Goal: Ask a question

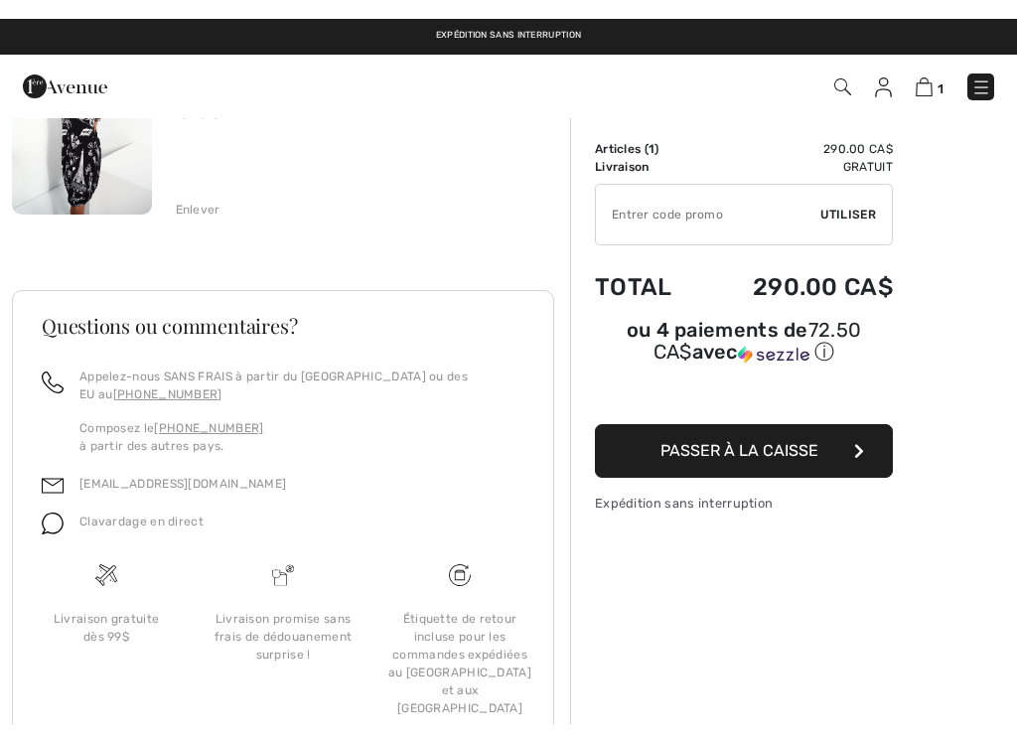
scroll to position [277, 0]
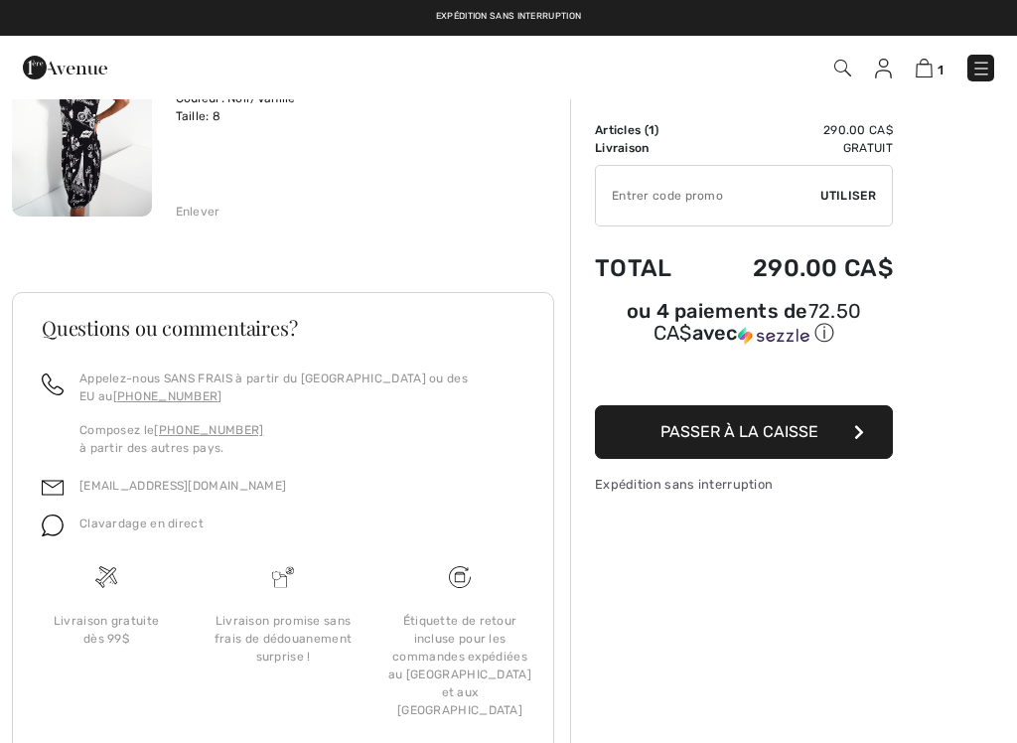
click at [121, 491] on link "[EMAIL_ADDRESS][DOMAIN_NAME]" at bounding box center [182, 486] width 207 height 14
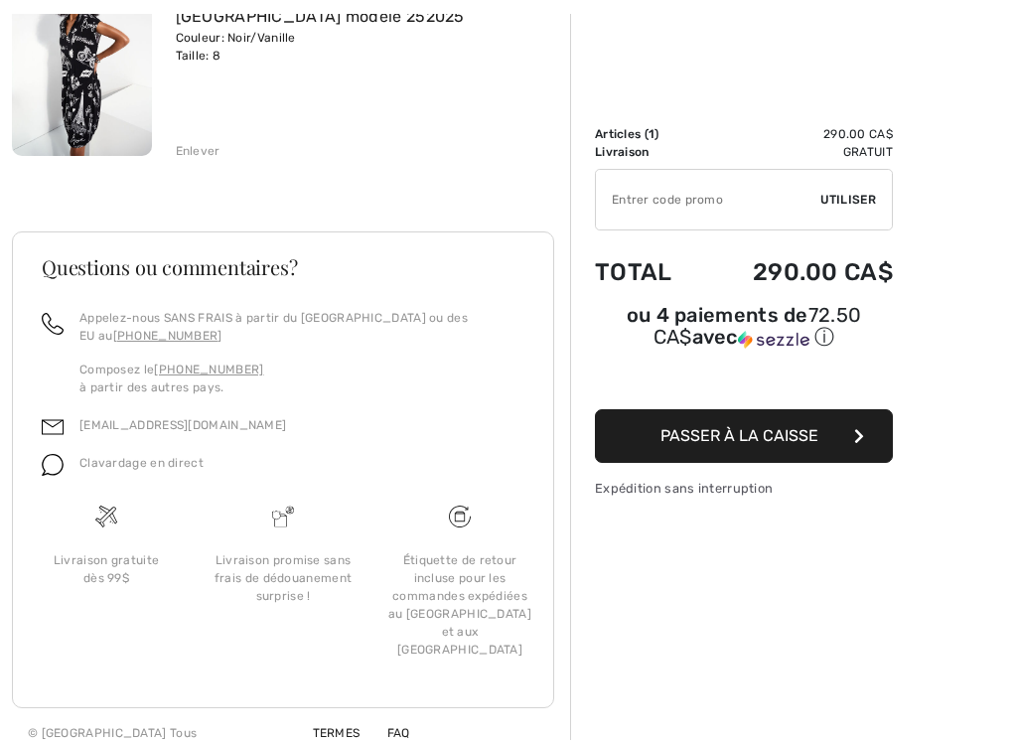
scroll to position [335, 0]
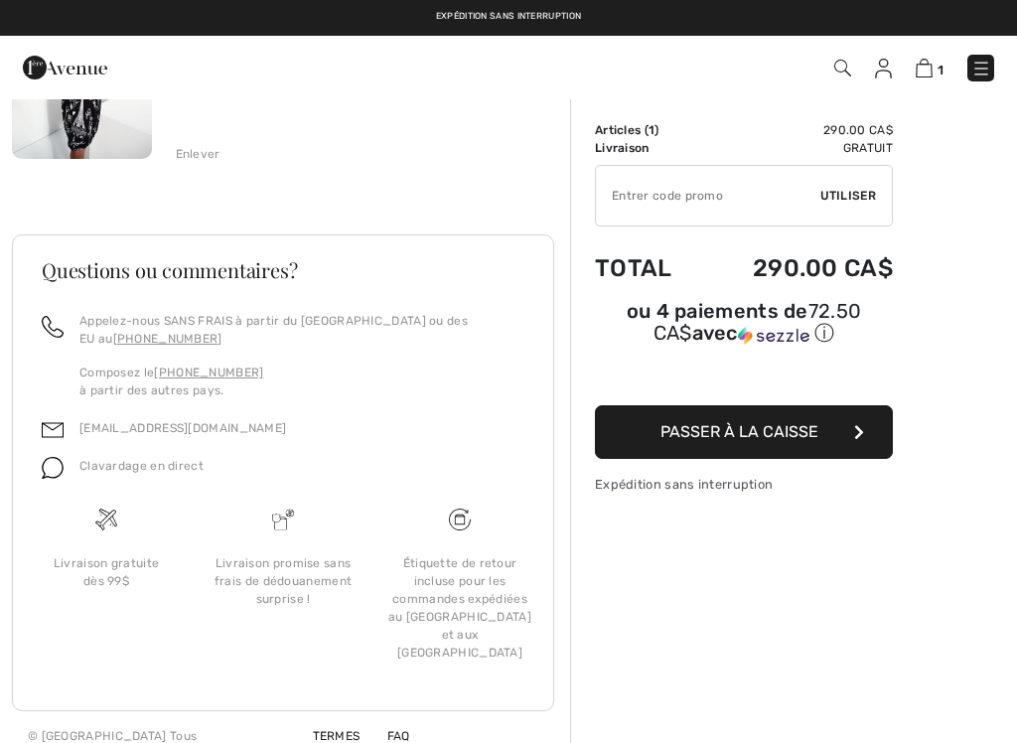
click at [475, 610] on div "Étiquette de retour incluse pour les commandes expédiées au [GEOGRAPHIC_DATA] e…" at bounding box center [459, 607] width 145 height 107
click at [479, 518] on div "Étiquette de retour incluse pour les commandes expédiées au [GEOGRAPHIC_DATA] e…" at bounding box center [460, 596] width 177 height 179
click at [469, 522] on img at bounding box center [460, 520] width 22 height 22
click at [497, 591] on div "Étiquette de retour incluse pour les commandes expédiées au [GEOGRAPHIC_DATA] e…" at bounding box center [459, 607] width 145 height 107
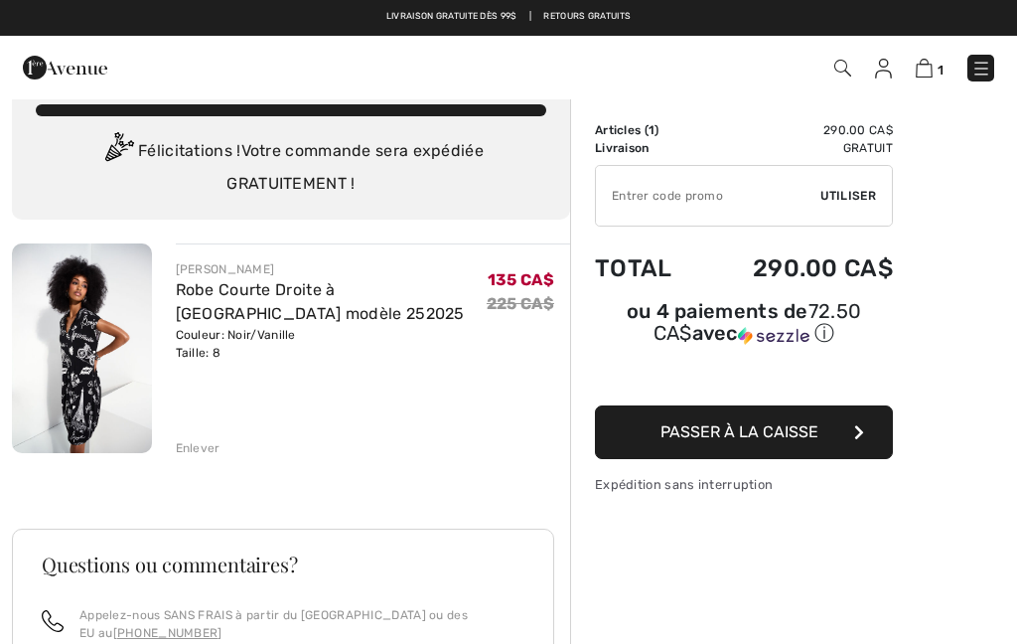
scroll to position [0, 0]
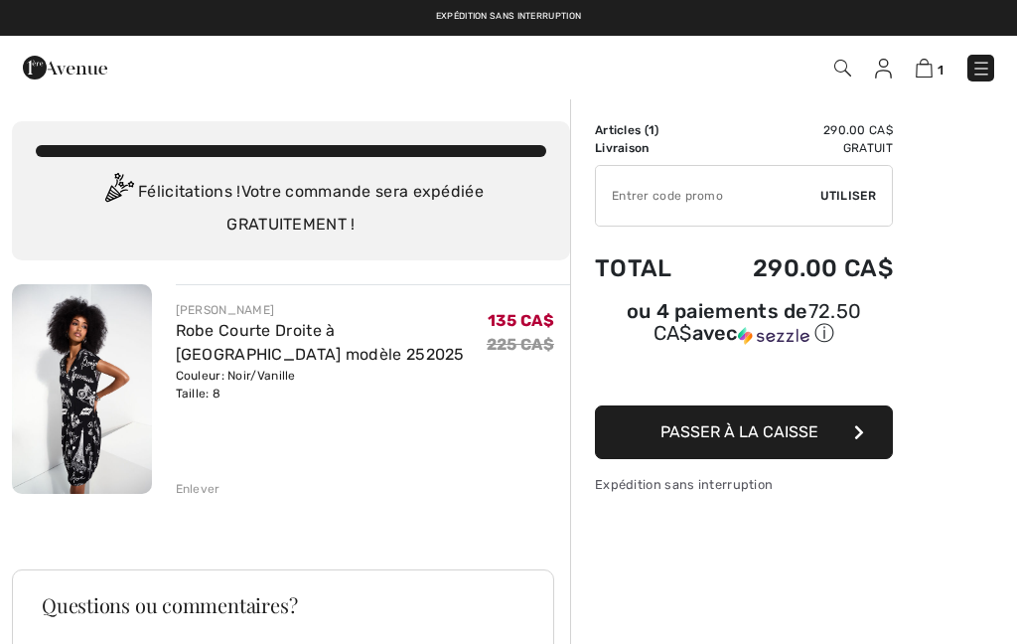
click at [932, 59] on img at bounding box center [924, 68] width 17 height 19
click at [988, 61] on img at bounding box center [982, 69] width 20 height 20
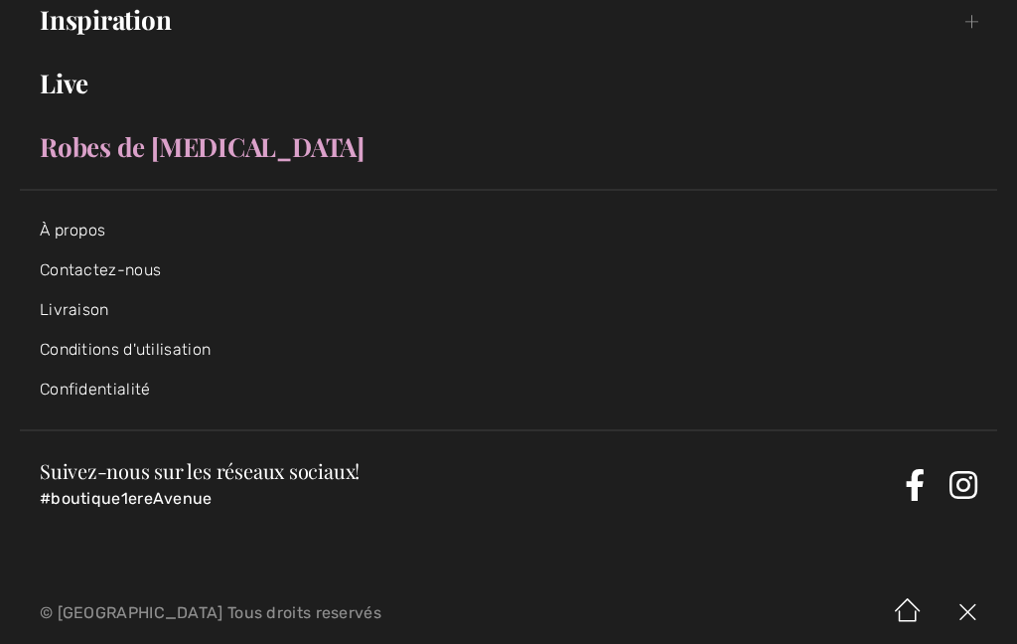
scroll to position [428, 0]
click at [141, 267] on link "Contactez-nous" at bounding box center [100, 270] width 121 height 19
click at [90, 270] on link "Contactez-nous" at bounding box center [100, 270] width 121 height 19
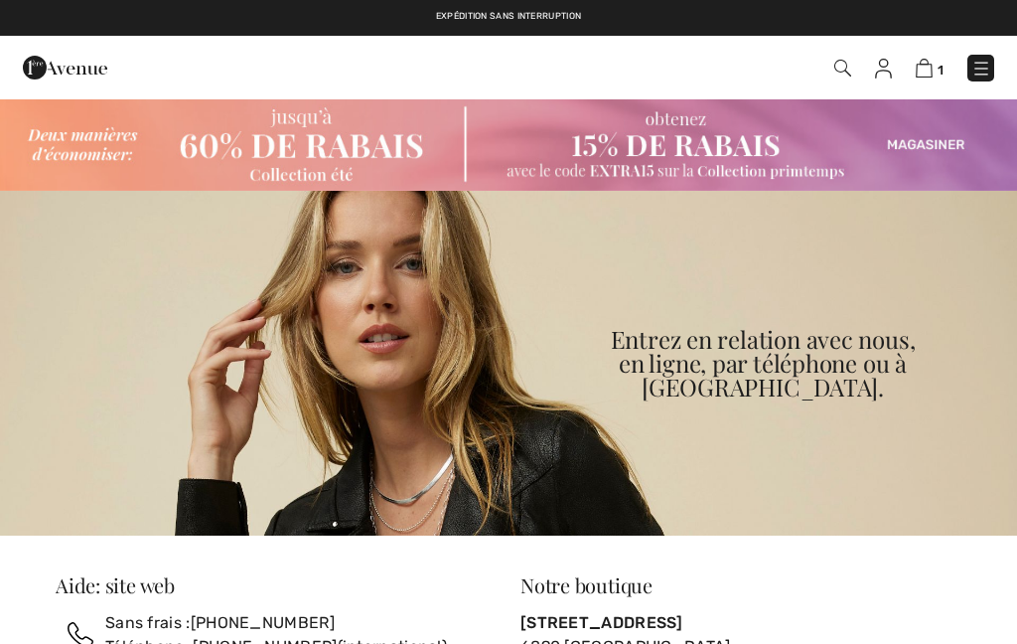
checkbox input "true"
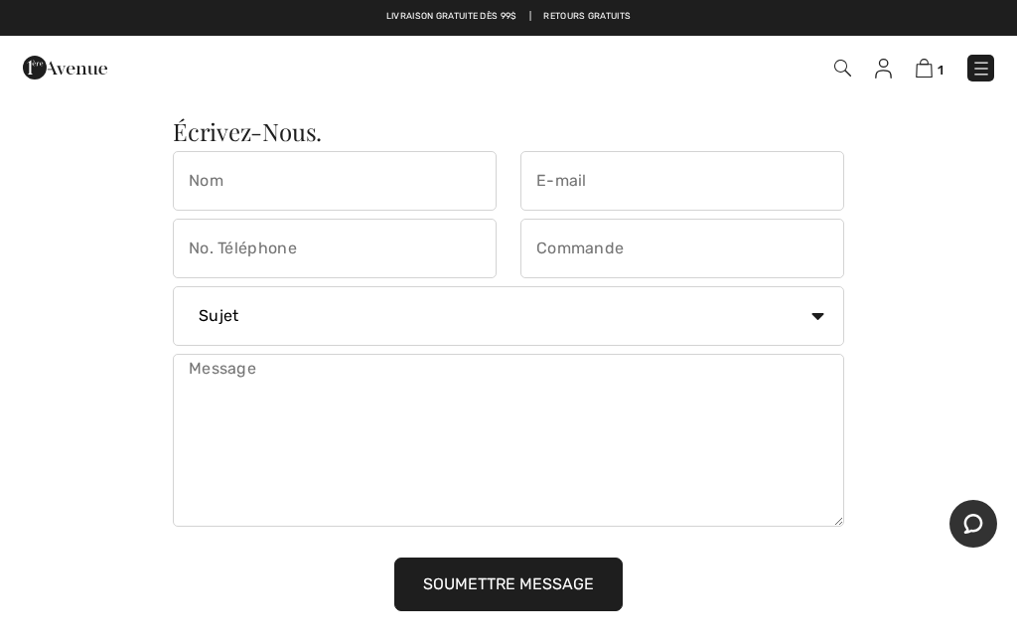
scroll to position [1467, 0]
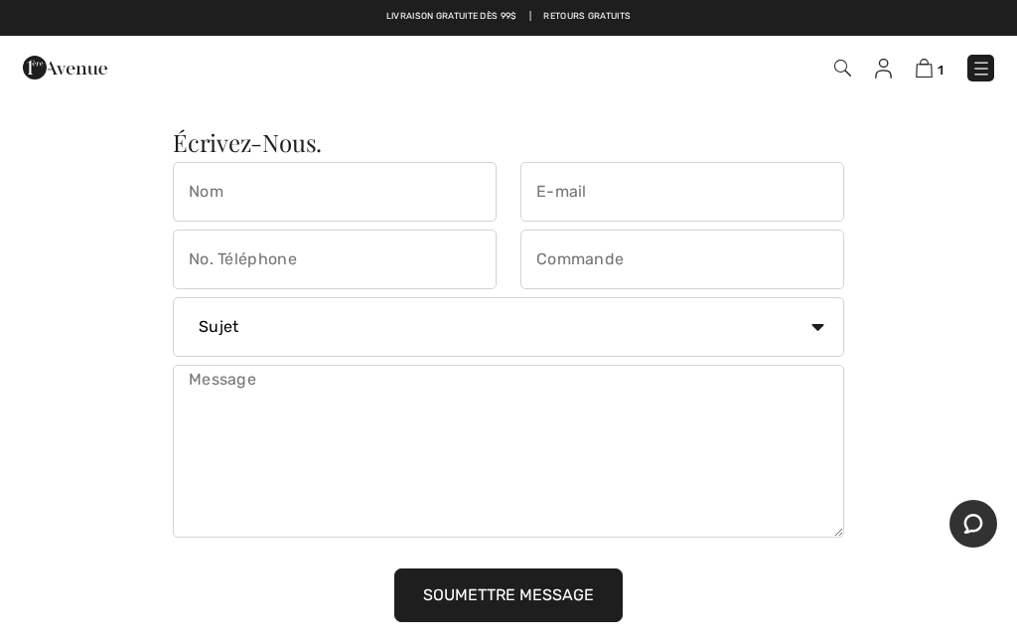
click at [215, 189] on input "text" at bounding box center [335, 192] width 324 height 60
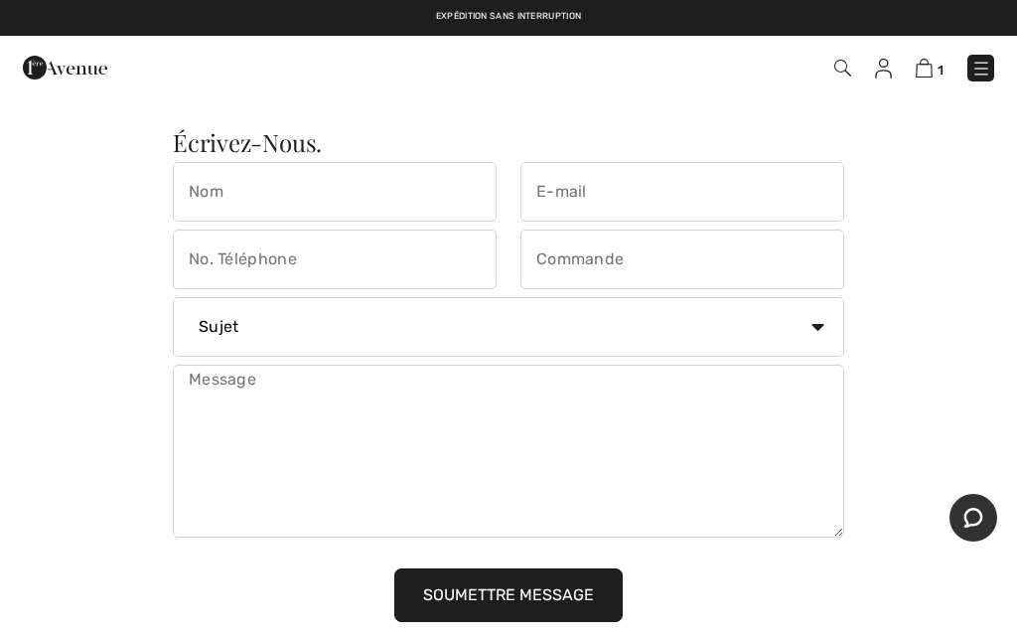
type input "Diane Vouligny"
type input "dianevouligny1949@gmail.com"
type input "8194755483"
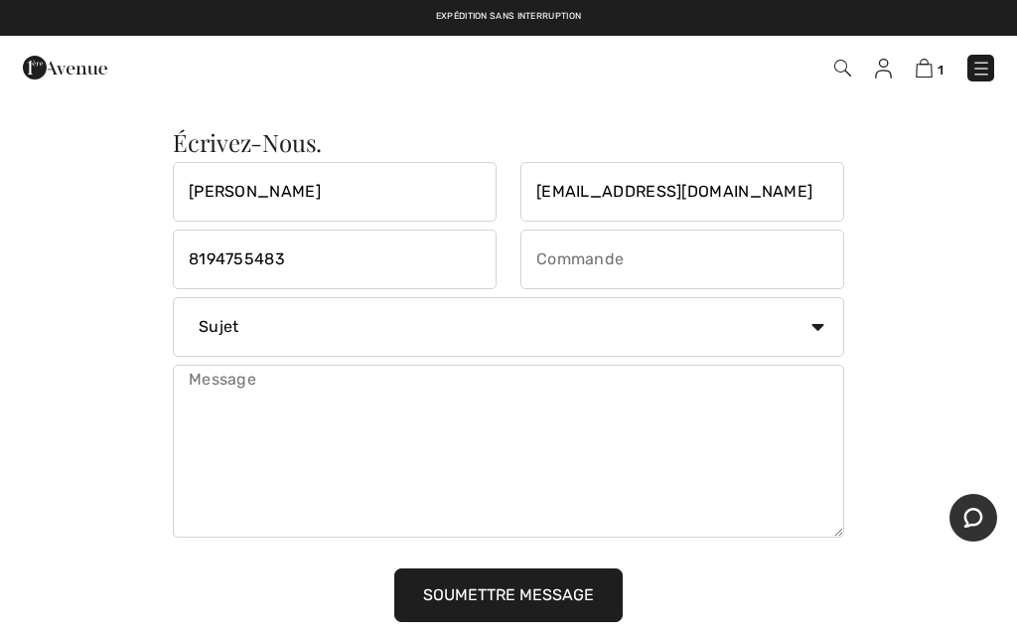
type input "Canada"
